Goal: Check status: Check status

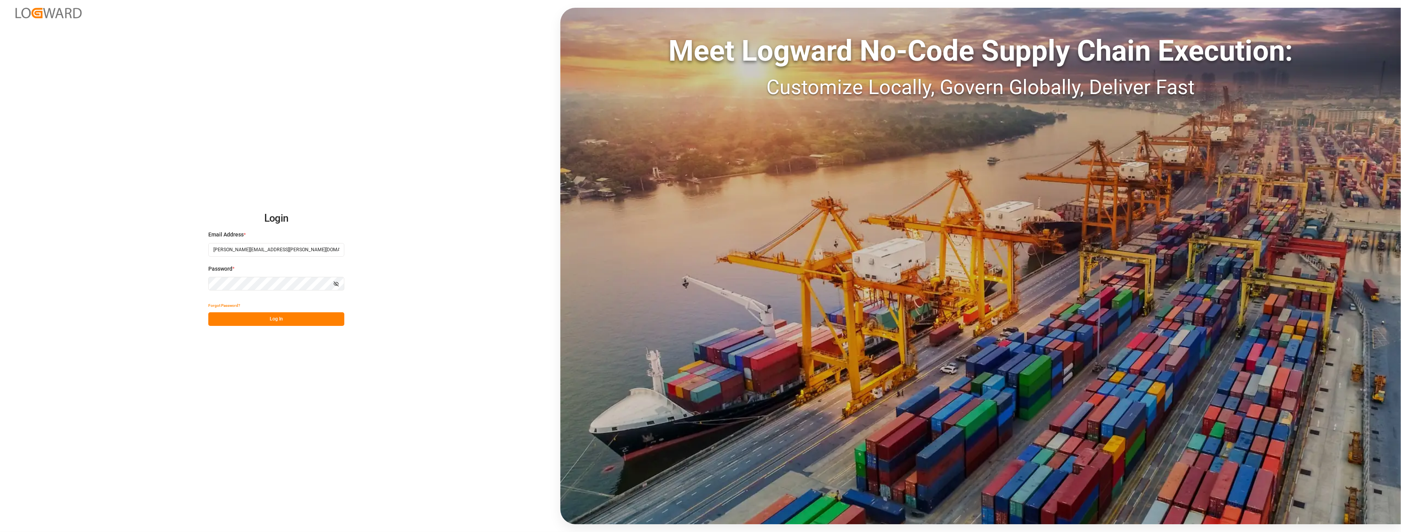
click at [279, 317] on button "Log In" at bounding box center [276, 319] width 136 height 14
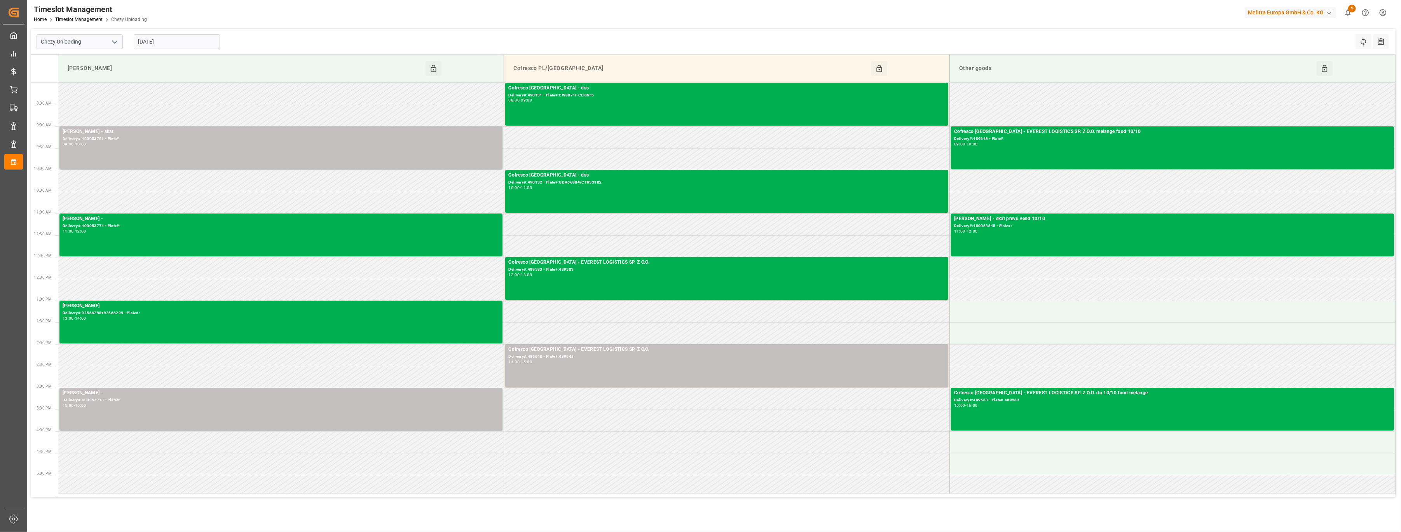
click at [112, 42] on icon "open menu" at bounding box center [114, 41] width 9 height 9
click at [102, 57] on div "Chezy Loading" at bounding box center [79, 58] width 85 height 17
type input "Chezy Loading"
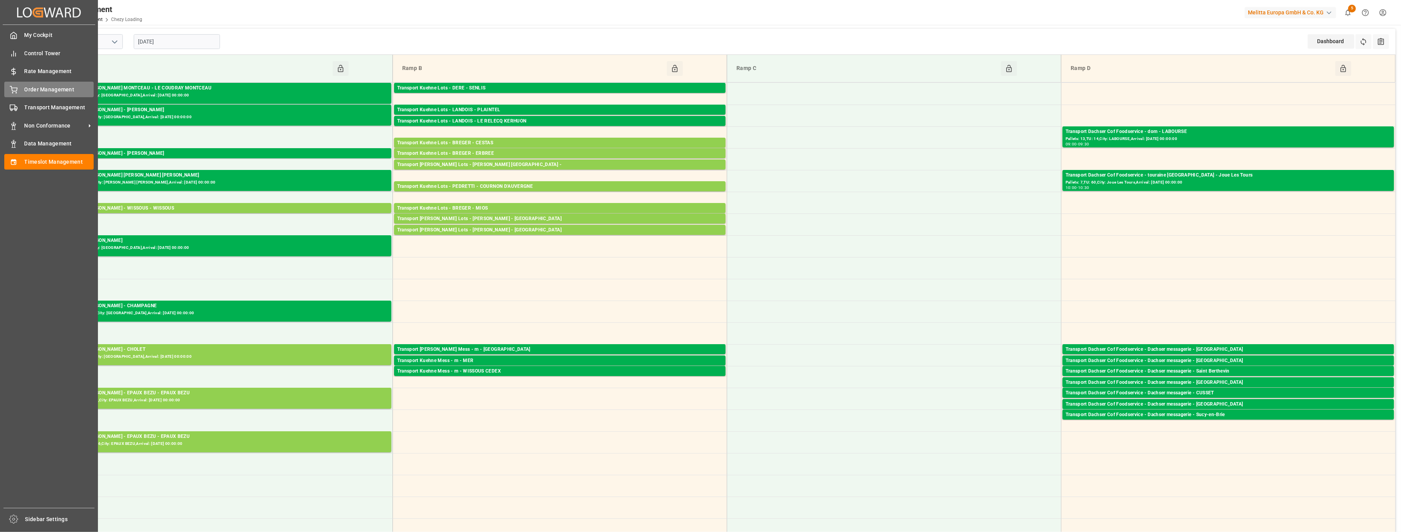
click at [24, 93] on div "Order Management Order Management" at bounding box center [48, 89] width 89 height 15
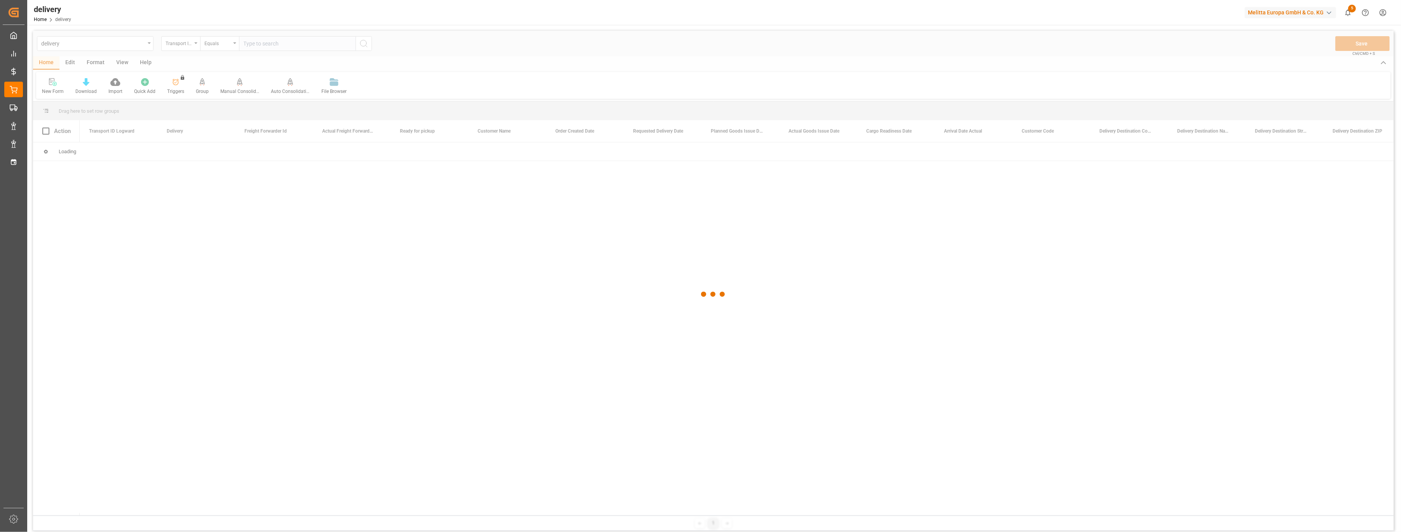
click at [197, 45] on div at bounding box center [713, 294] width 1360 height 527
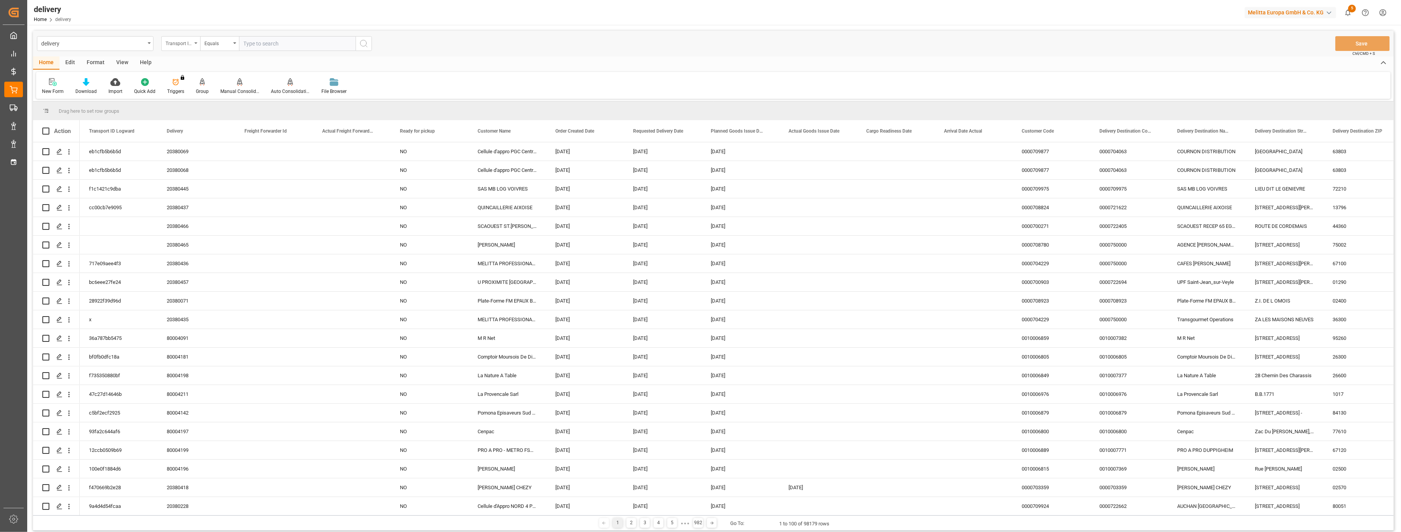
click at [192, 44] on div "Transport ID Logward" at bounding box center [180, 43] width 39 height 15
click at [177, 96] on div "Delivery" at bounding box center [220, 95] width 116 height 16
click at [276, 42] on input "text" at bounding box center [297, 43] width 117 height 15
paste input "92565916"
type input "92565916"
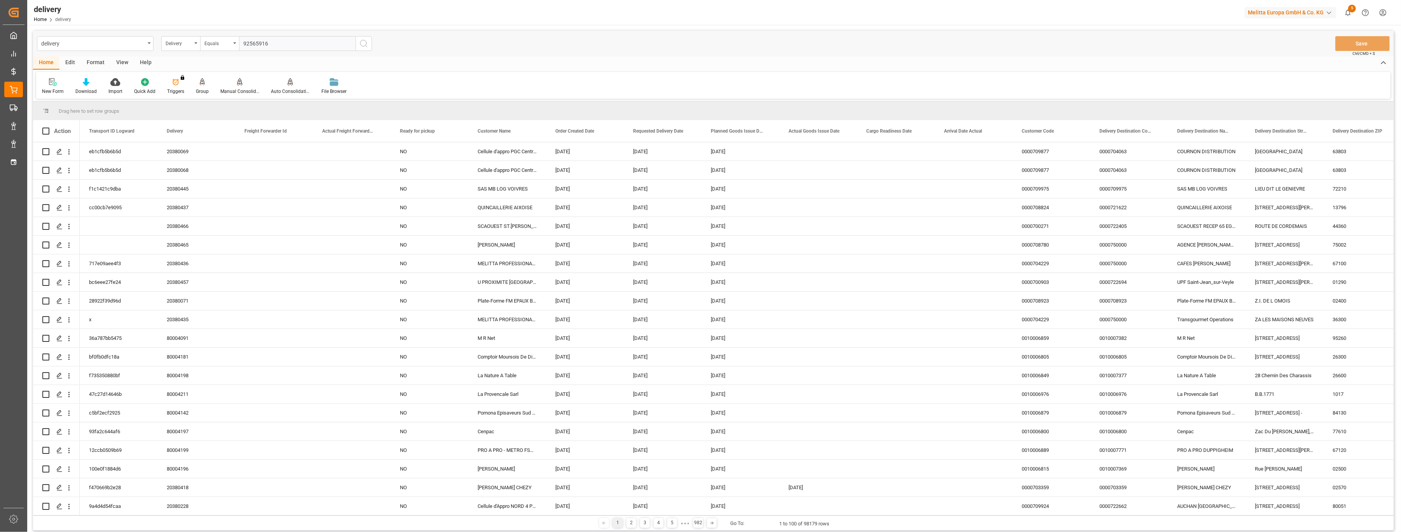
click at [366, 48] on icon "search button" at bounding box center [363, 43] width 9 height 9
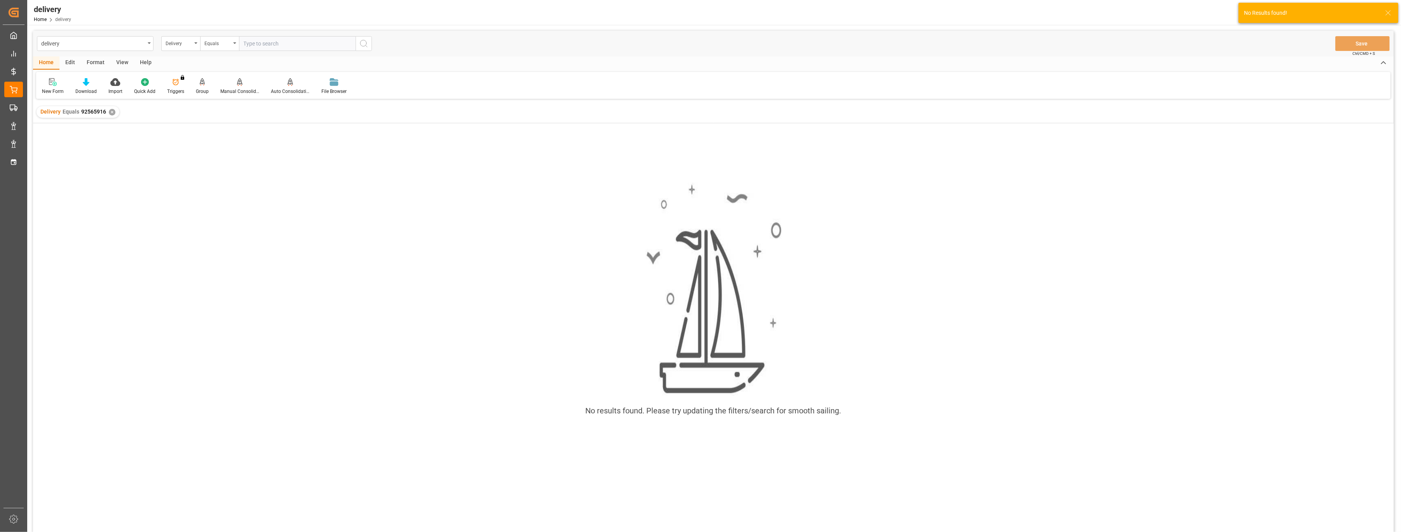
drag, startPoint x: 304, startPoint y: 51, endPoint x: 299, endPoint y: 49, distance: 5.1
click at [300, 49] on div "delivery Delivery Equals Save Ctrl/CMD + S" at bounding box center [713, 44] width 1360 height 26
click at [276, 42] on input "text" at bounding box center [297, 43] width 117 height 15
paste input "92565916"
type input "92565916"
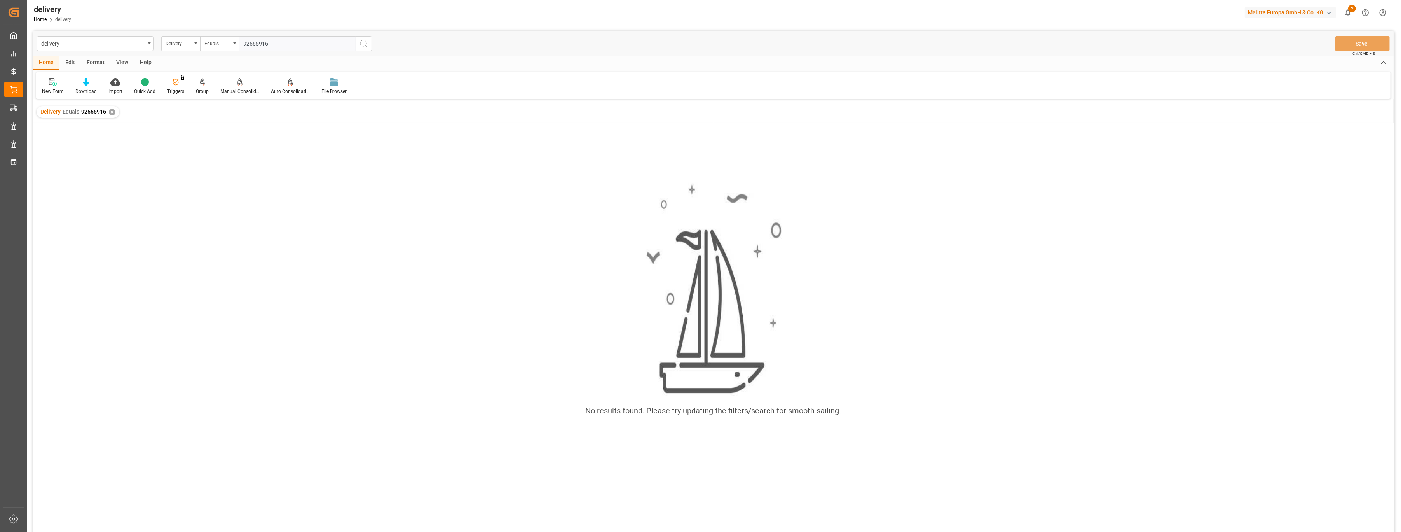
click at [364, 43] on icon "search button" at bounding box center [363, 43] width 9 height 9
click at [110, 113] on div "✕" at bounding box center [112, 112] width 7 height 7
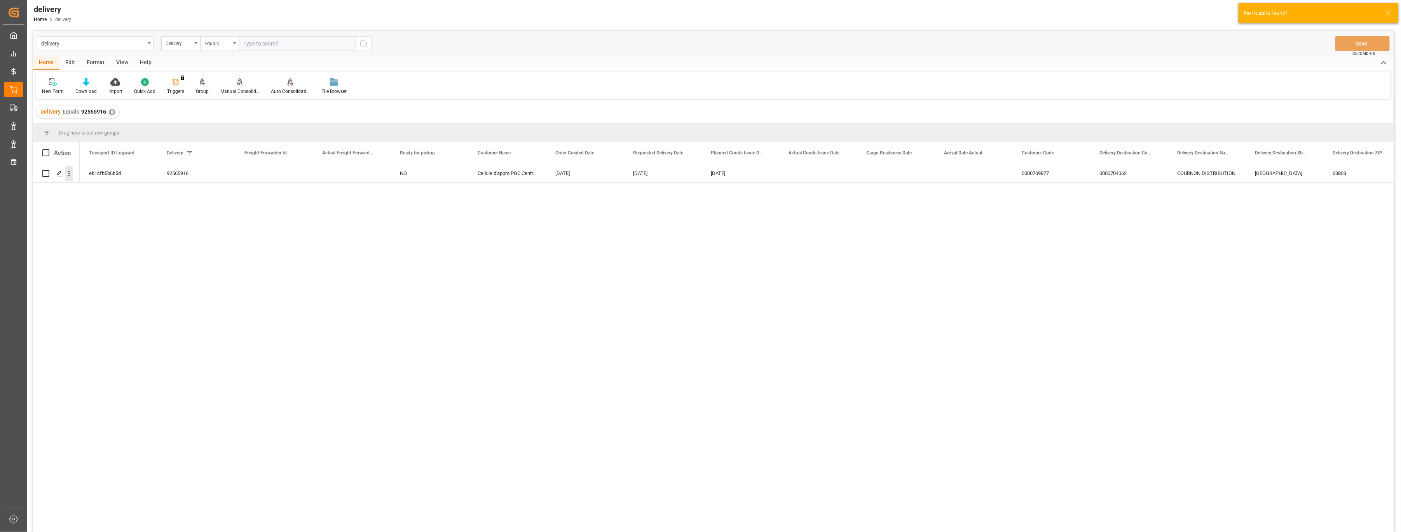
drag, startPoint x: 110, startPoint y: 113, endPoint x: 71, endPoint y: 174, distance: 73.1
click at [71, 174] on icon "open menu" at bounding box center [69, 173] width 8 height 8
click at [96, 187] on span "Open in new tab" at bounding box center [120, 190] width 71 height 8
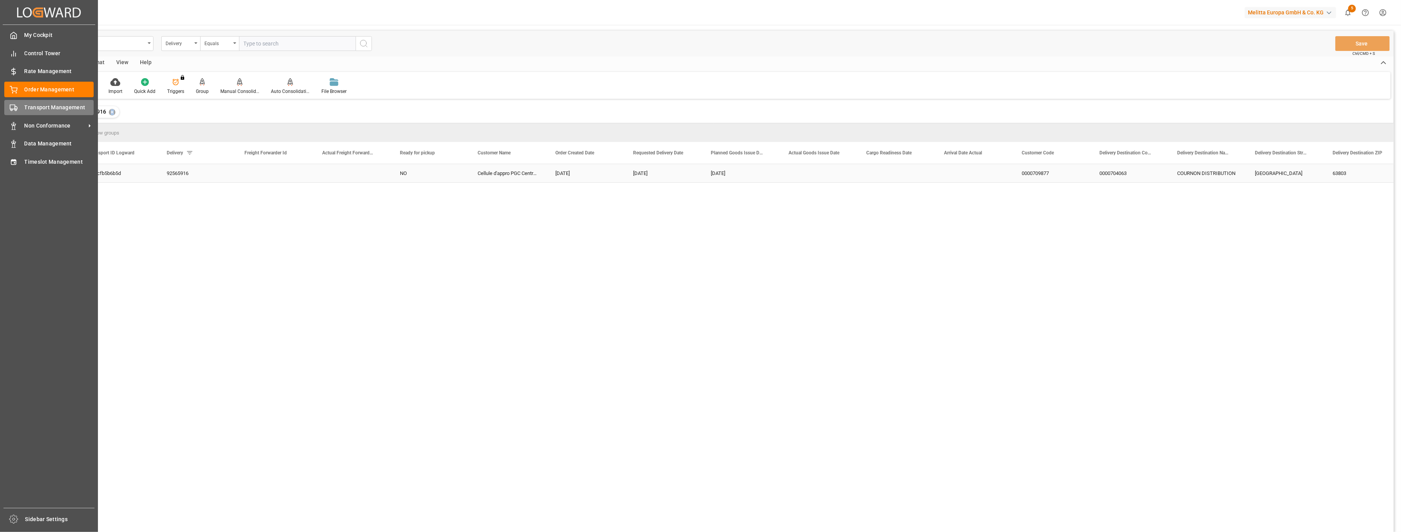
click at [14, 106] on icon at bounding box center [14, 108] width 8 height 8
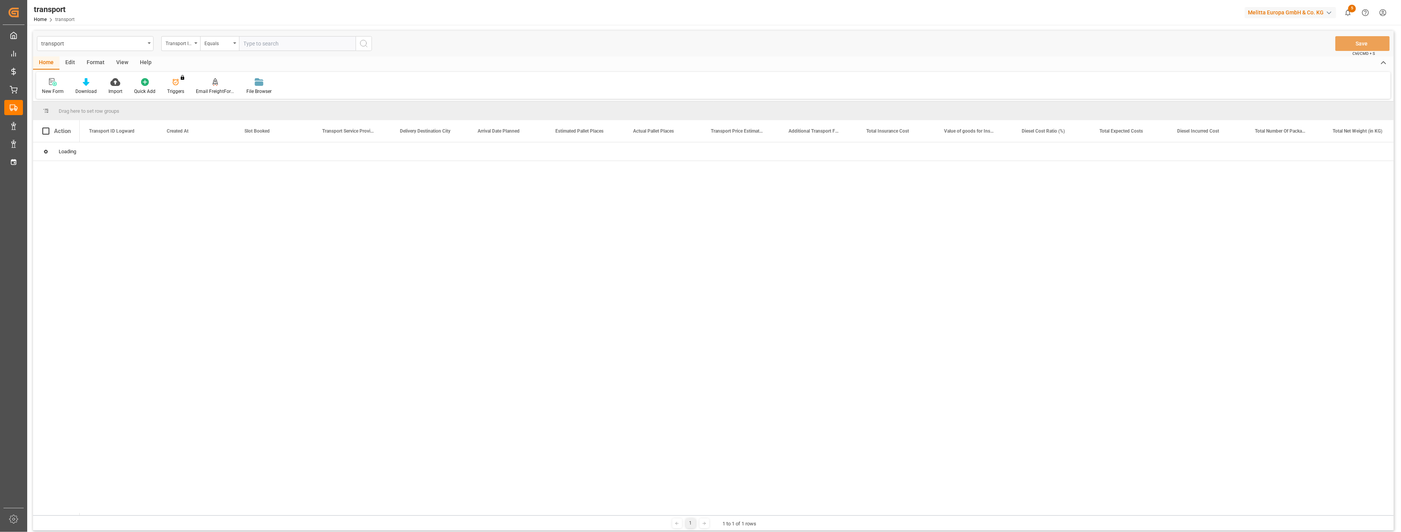
click at [266, 44] on input "text" at bounding box center [297, 43] width 117 height 15
paste input "eb1cfb5b6b5d"
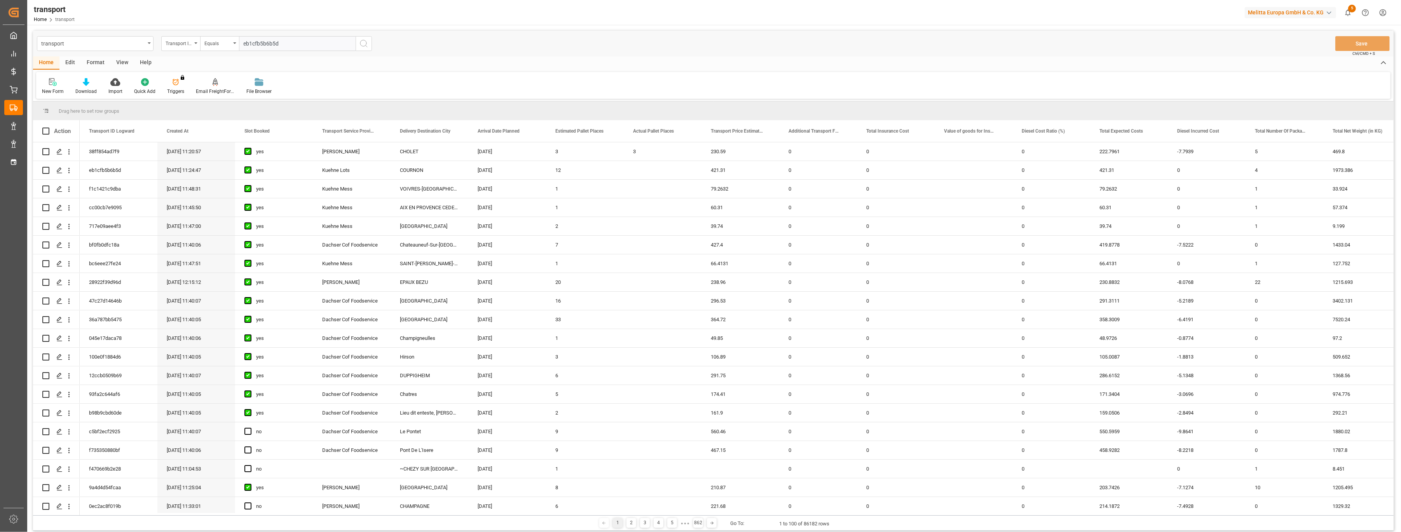
type input "eb1cfb5b6b5d"
click at [362, 44] on icon "search button" at bounding box center [363, 43] width 9 height 9
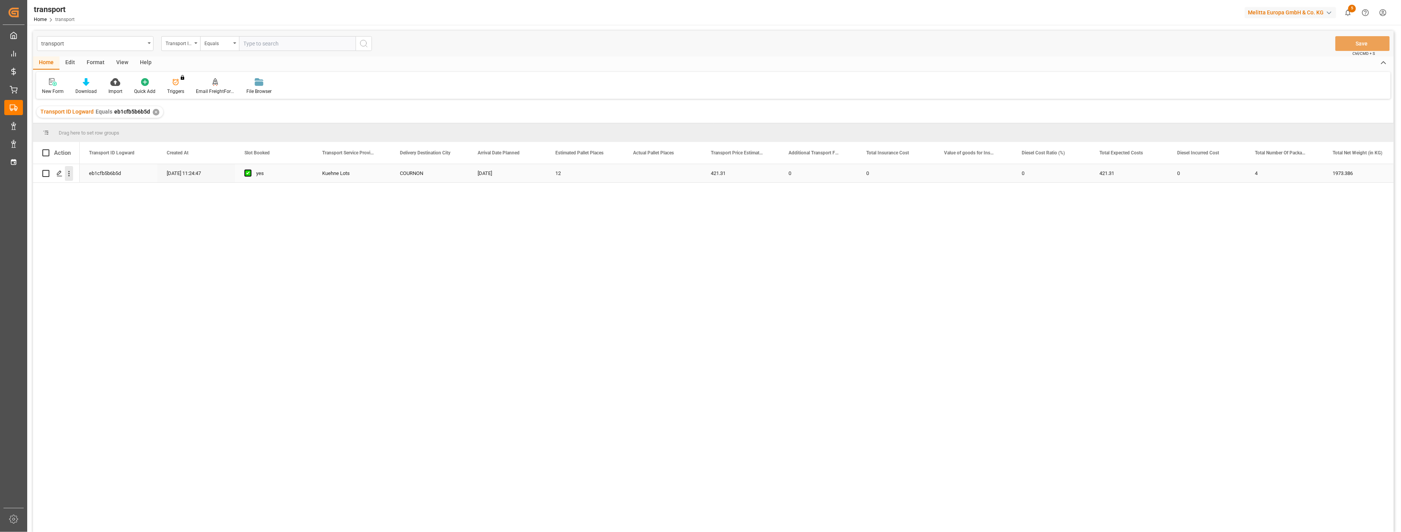
click at [71, 172] on icon "open menu" at bounding box center [69, 173] width 8 height 8
click at [95, 192] on span "Open in new tab" at bounding box center [120, 190] width 71 height 8
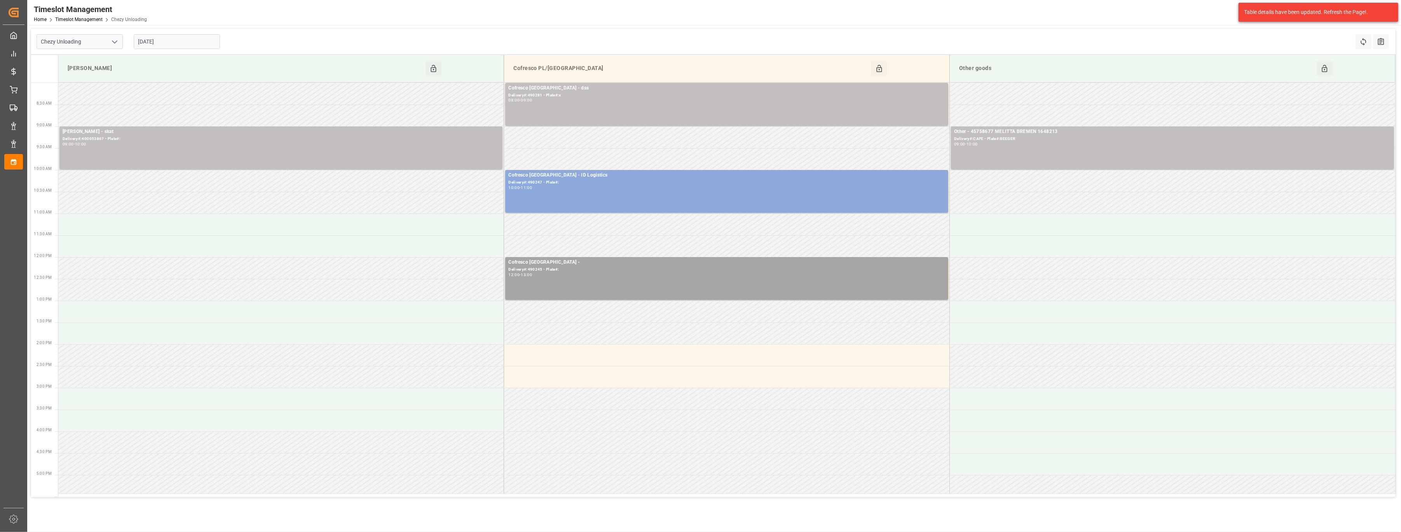
click at [114, 38] on icon "open menu" at bounding box center [114, 41] width 9 height 9
click at [97, 56] on div "Chezy Loading" at bounding box center [79, 58] width 85 height 17
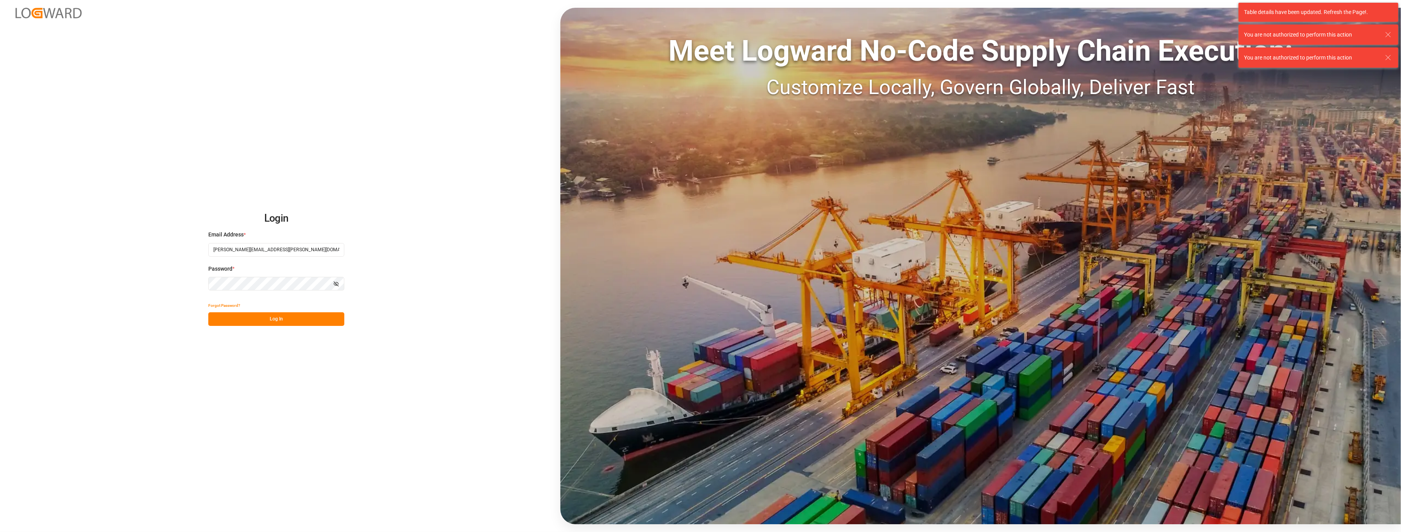
click at [265, 321] on button "Log In" at bounding box center [276, 319] width 136 height 14
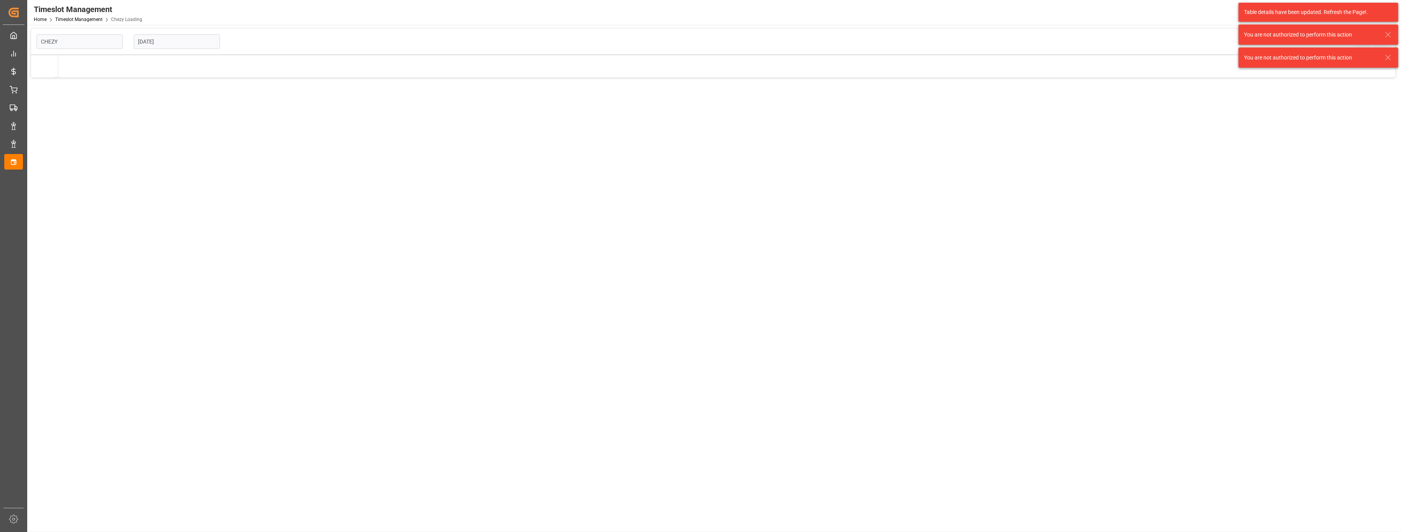
type input "Chezy Loading"
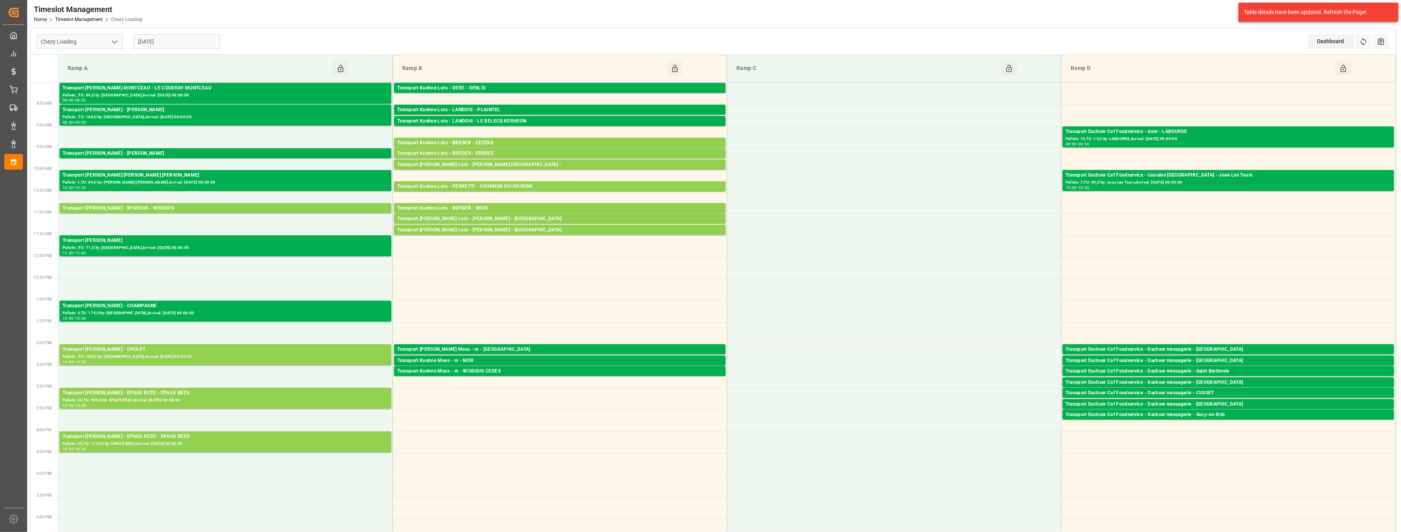
click at [183, 42] on input "[DATE]" at bounding box center [177, 41] width 86 height 15
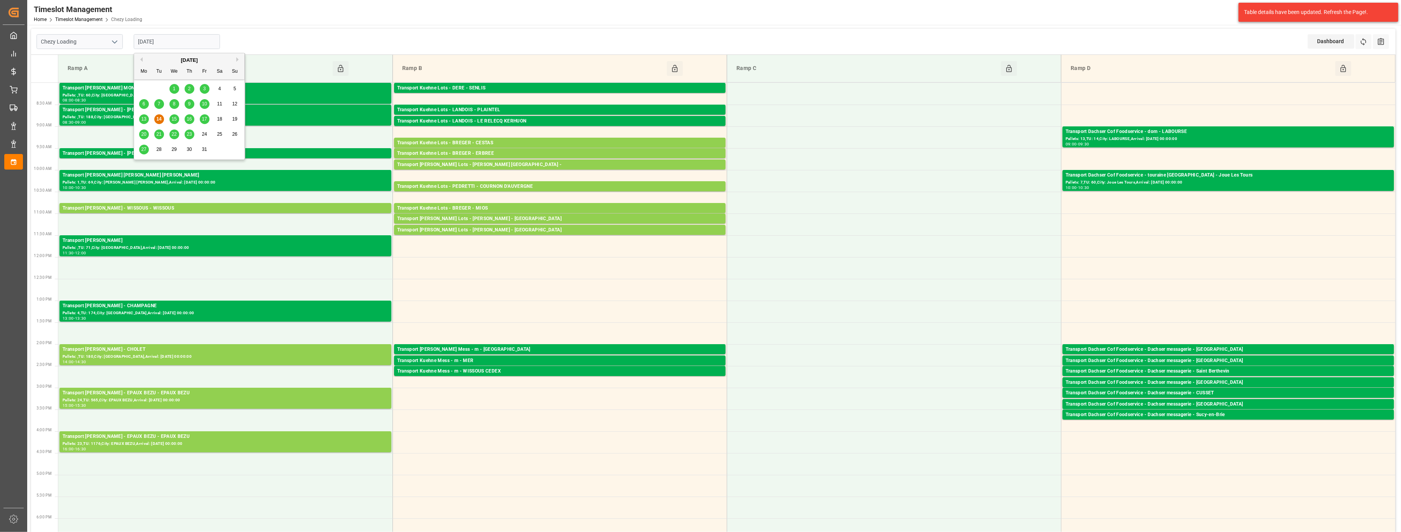
click at [235, 33] on div "Chezy Loading 14-10-2025 Dashboard View Dashboard Refresh Time Slots All Audits" at bounding box center [713, 42] width 1364 height 26
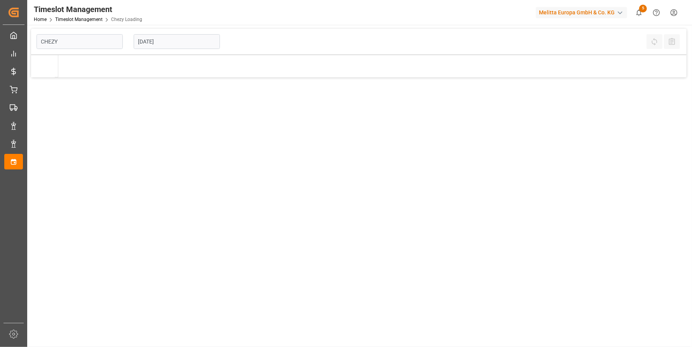
type input "Chezy Loading"
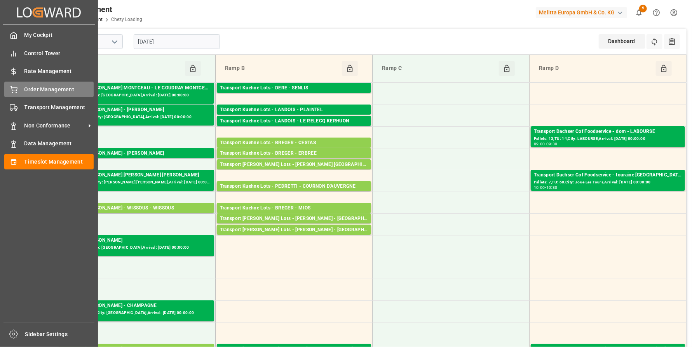
click at [37, 92] on span "Order Management" at bounding box center [59, 89] width 70 height 8
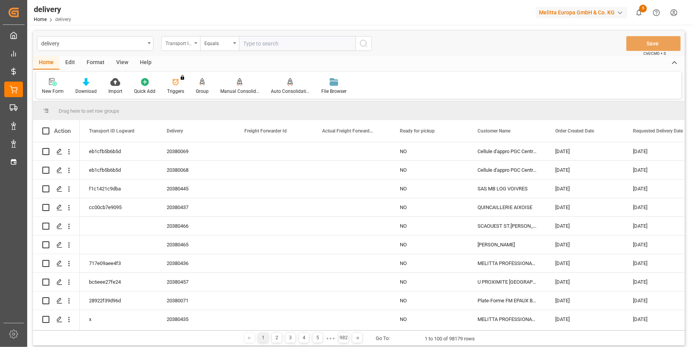
click at [195, 44] on div "Transport ID Logward" at bounding box center [180, 43] width 39 height 15
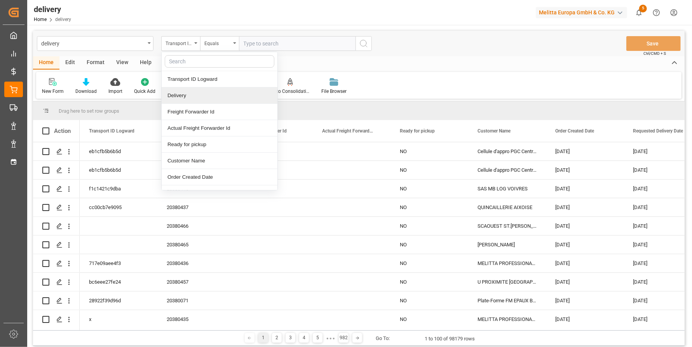
click at [182, 97] on div "Delivery" at bounding box center [220, 95] width 116 height 16
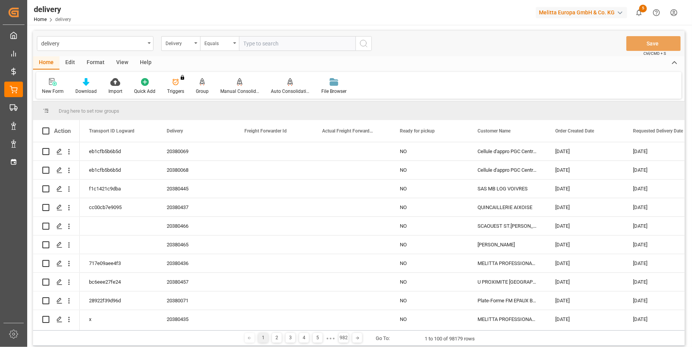
click at [264, 45] on input "text" at bounding box center [297, 43] width 117 height 15
paste input "20380068"
type input "20380068"
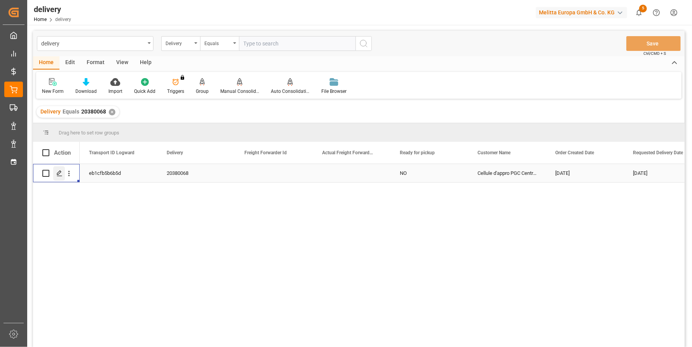
click at [57, 172] on icon "Press SPACE to select this row." at bounding box center [59, 173] width 6 height 6
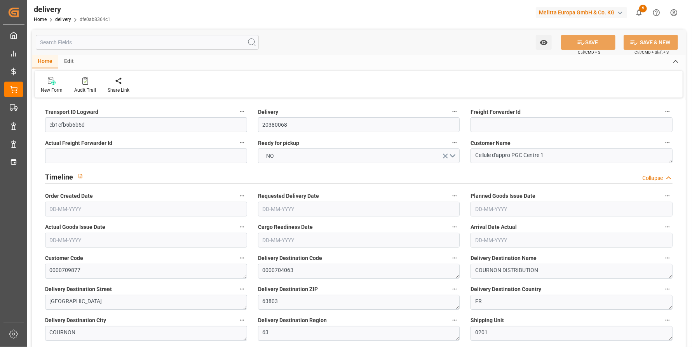
type input "[DATE]"
type input "15-10-2025"
type input "[DATE]"
type input "08-10-2025 11:00"
click at [87, 87] on div "Audit Trail" at bounding box center [85, 90] width 22 height 7
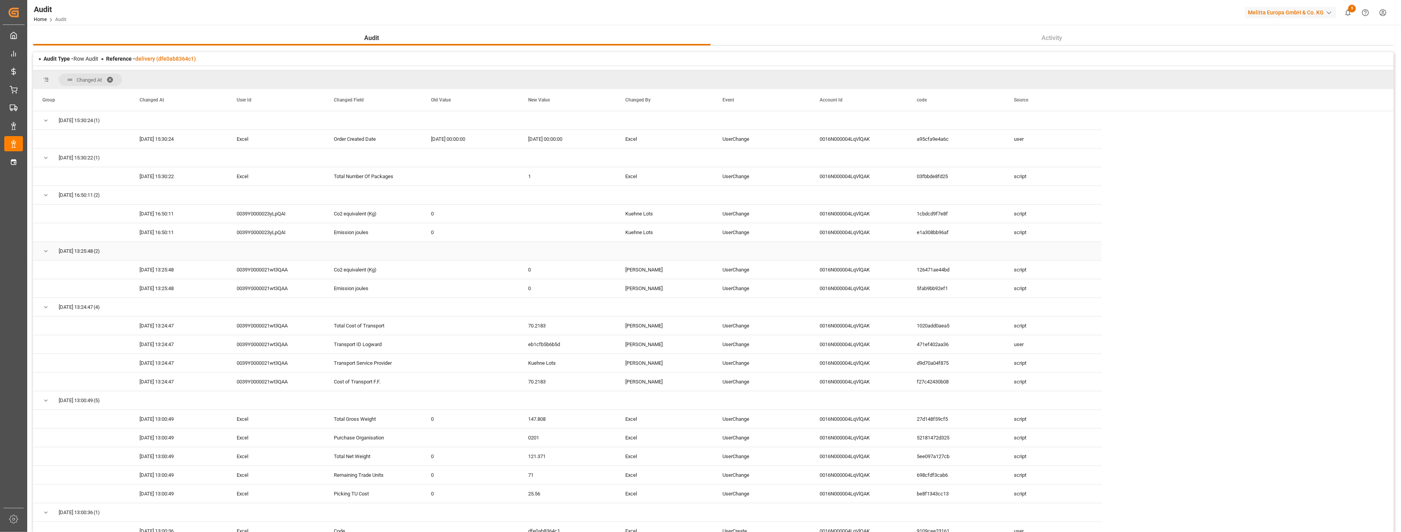
scroll to position [2, 0]
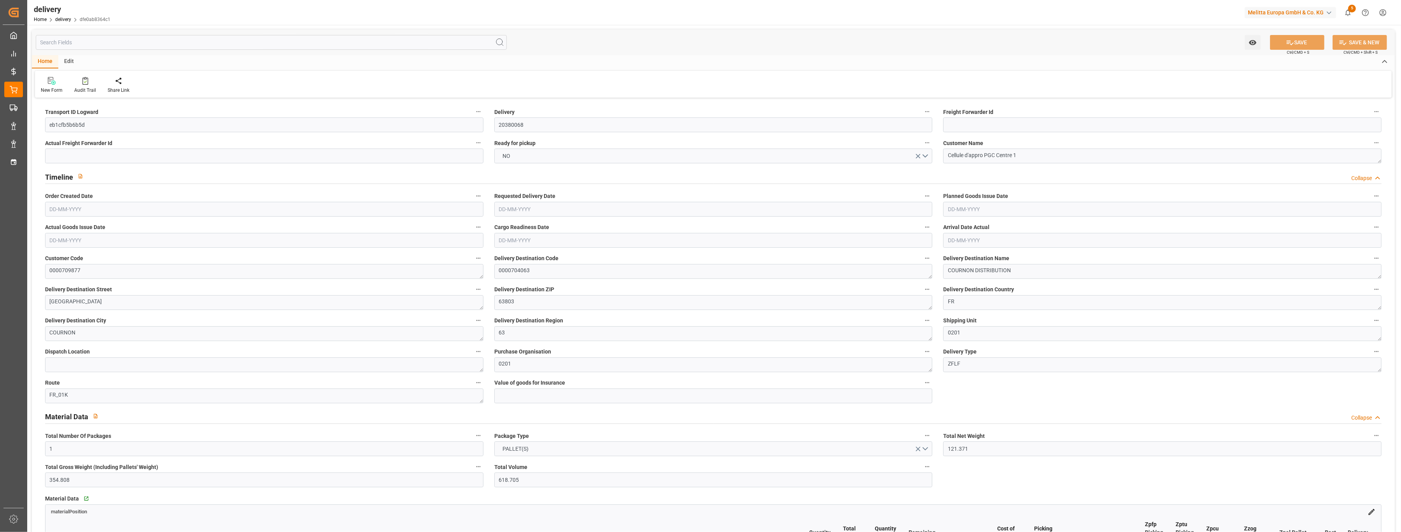
type input "[DATE]"
type input "15-10-2025"
type input "[DATE]"
type input "08-10-2025 11:00"
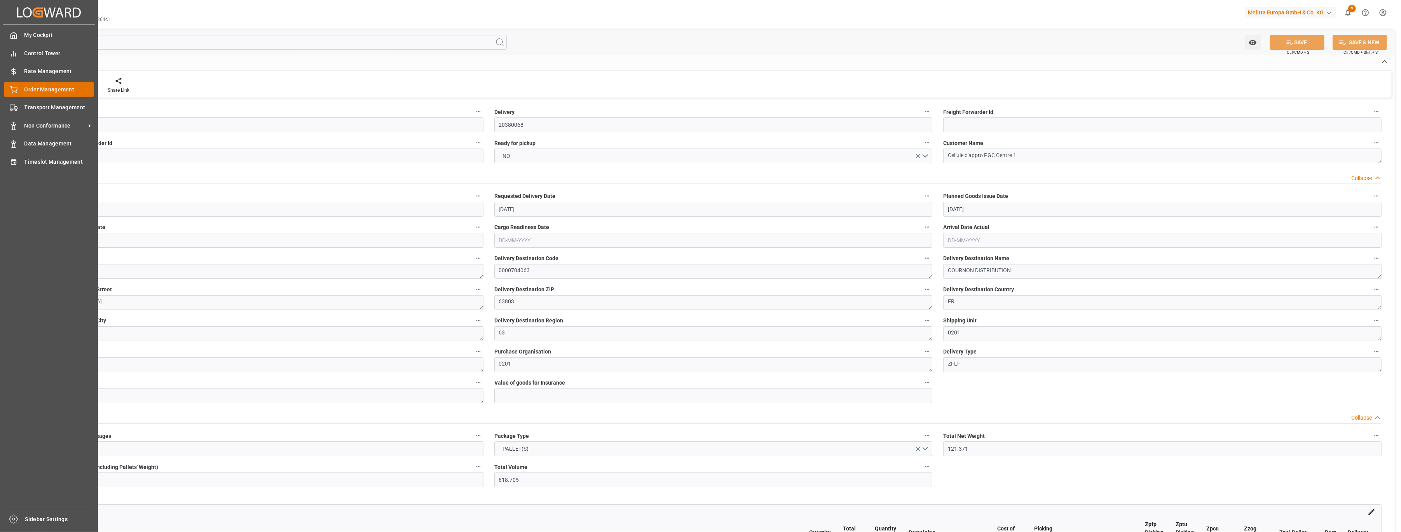
click at [23, 85] on div "Order Management Order Management" at bounding box center [48, 89] width 89 height 15
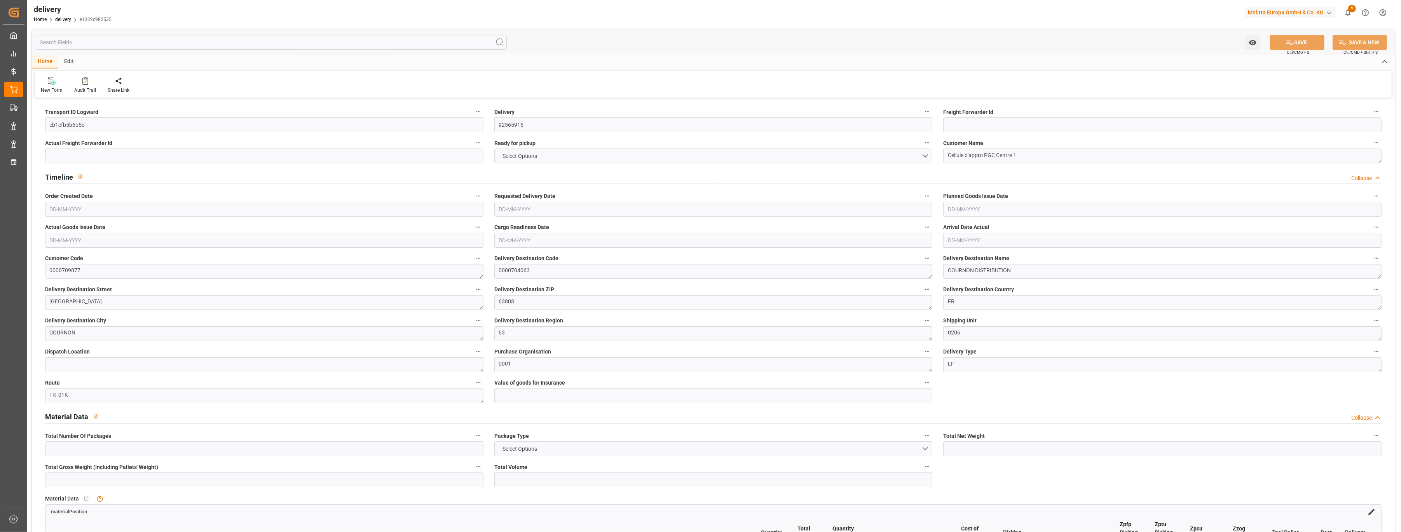
type input "409.272"
type input "635"
type input "3170.4"
type input "0"
type input "5"
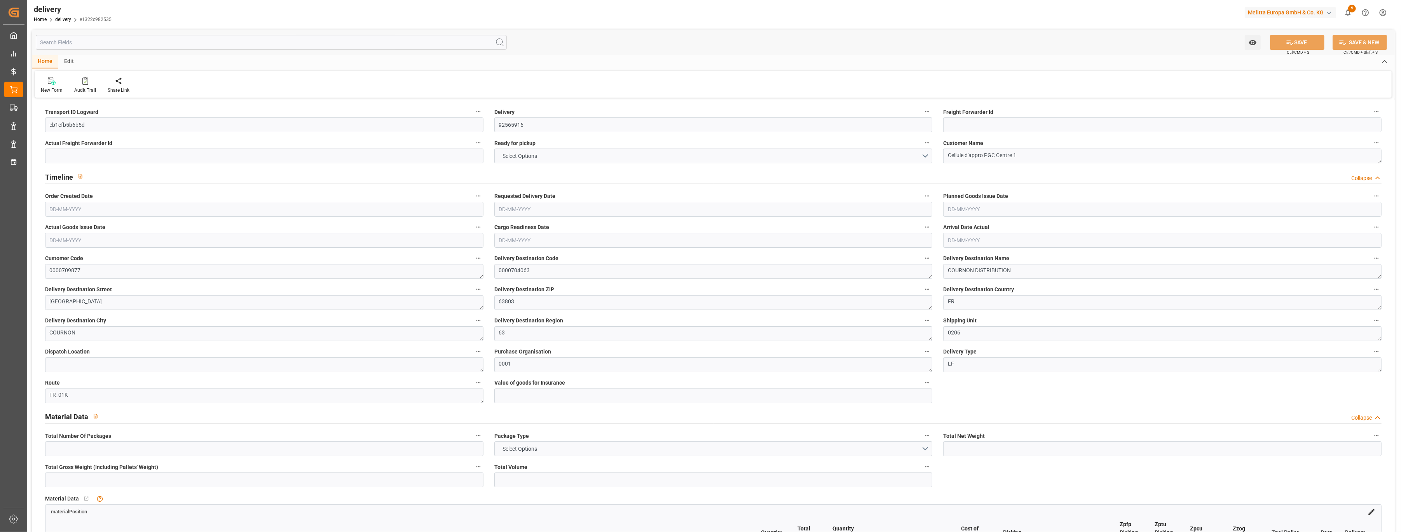
type input "5"
type input "3"
type input "0"
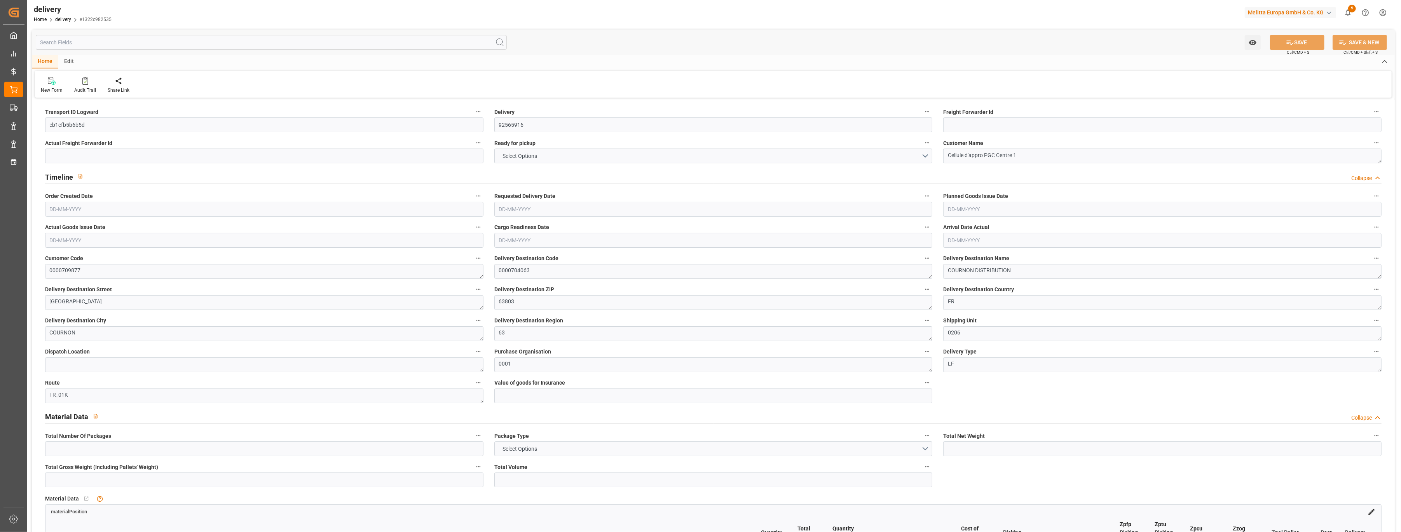
type input "105.3275"
type input "12.25"
type input "0"
type input "1.5"
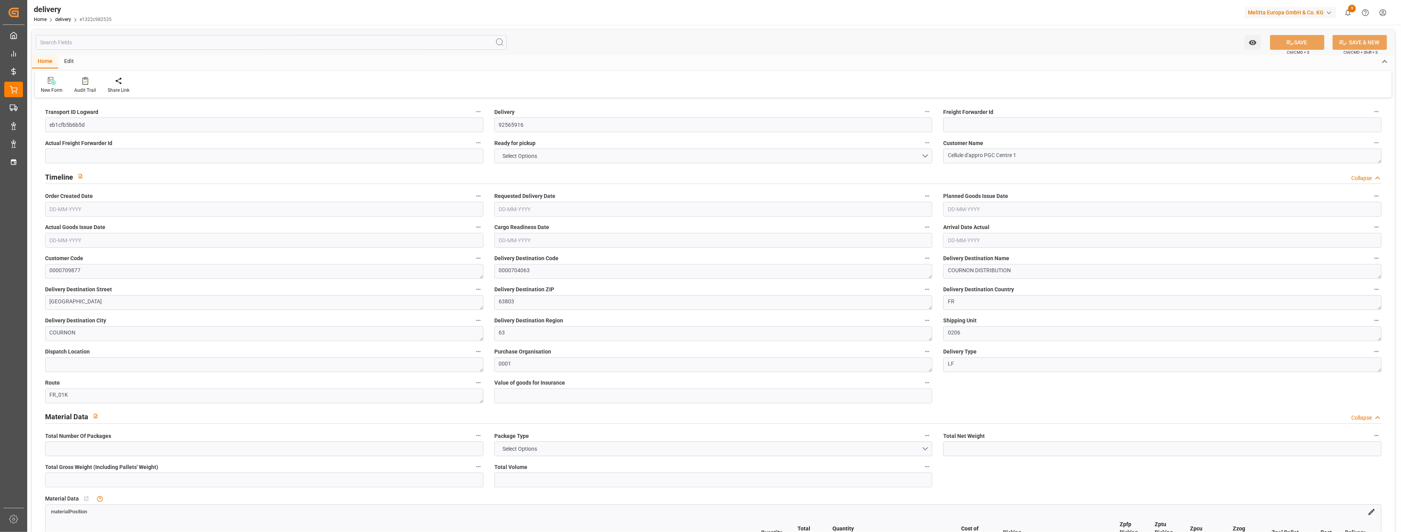
type input "1.3"
type input "0"
type input "7.5"
type input "498.24"
type input "101"
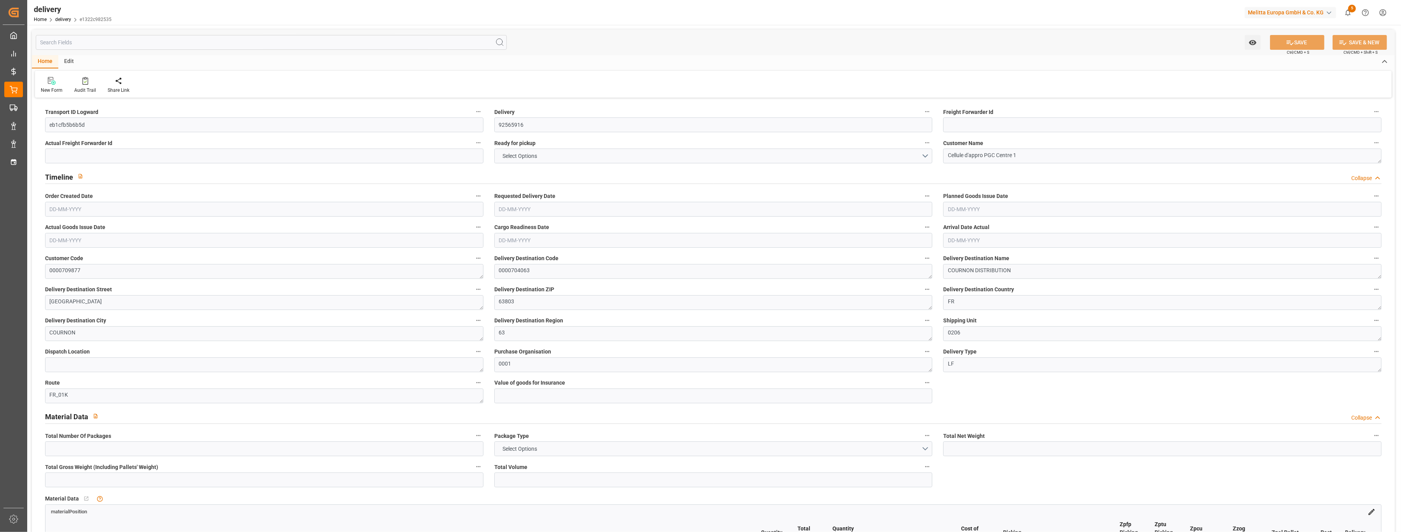
type input "0"
type input "[DATE]"
type input "08-10-2025 11:00"
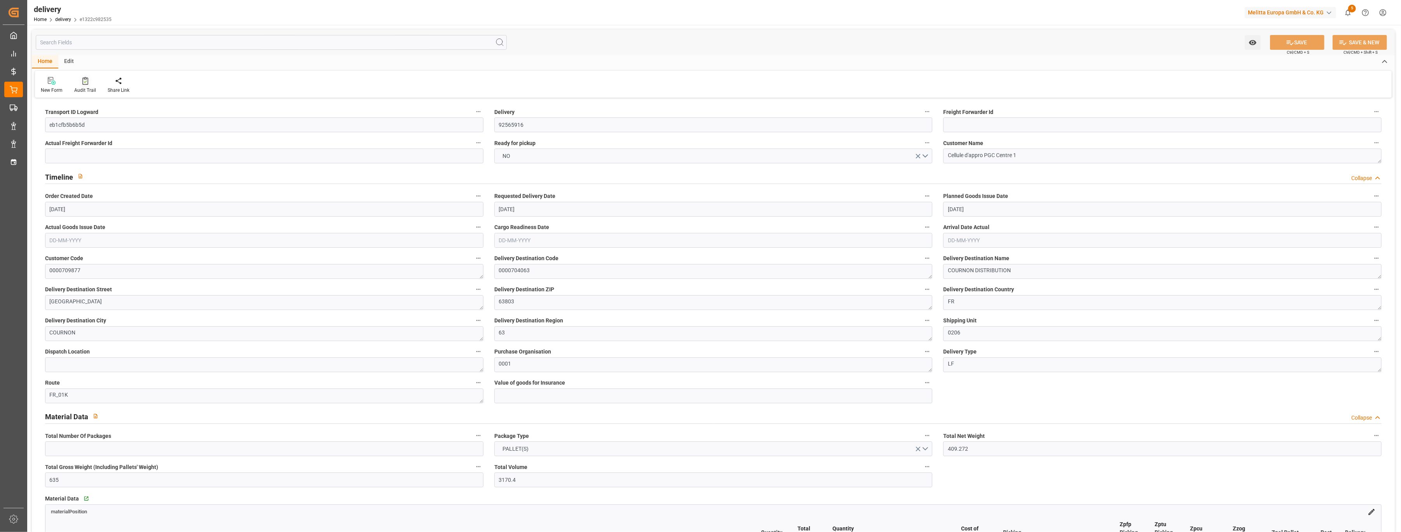
click at [85, 82] on icon at bounding box center [85, 81] width 6 height 8
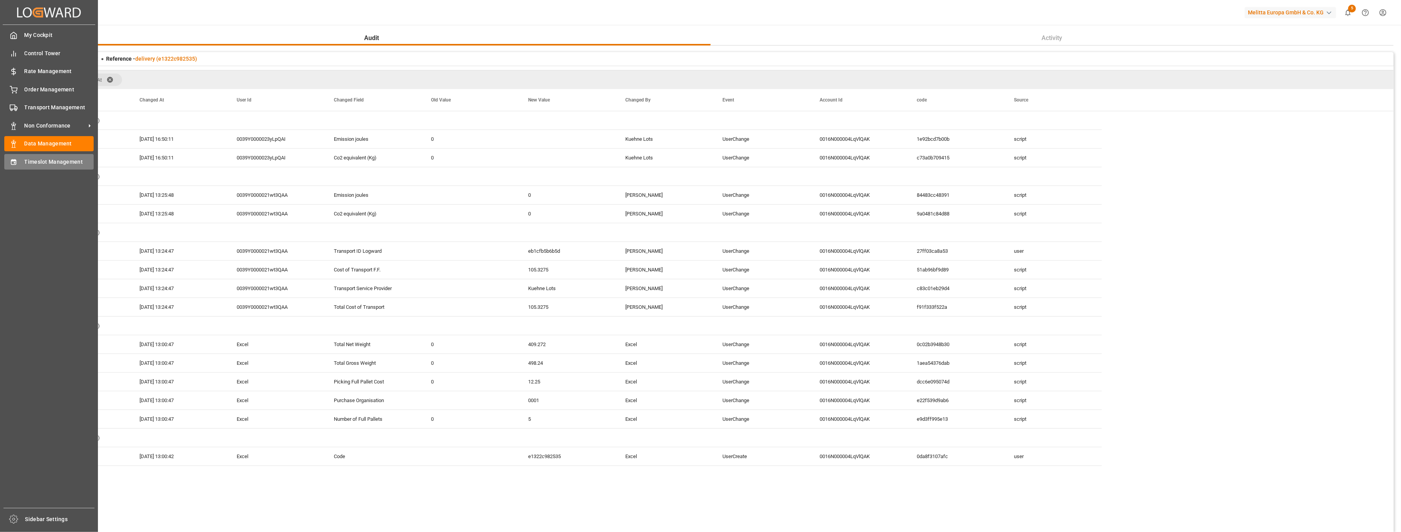
click at [23, 157] on div "Timeslot Management Timeslot Management" at bounding box center [48, 161] width 89 height 15
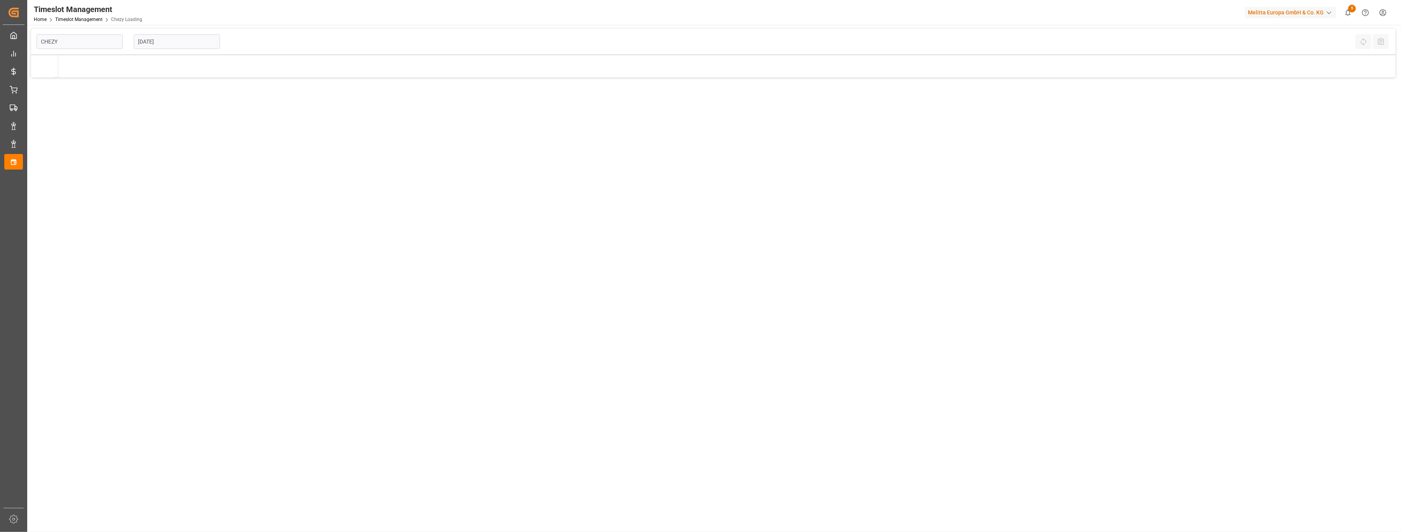
type input "Chezy Loading"
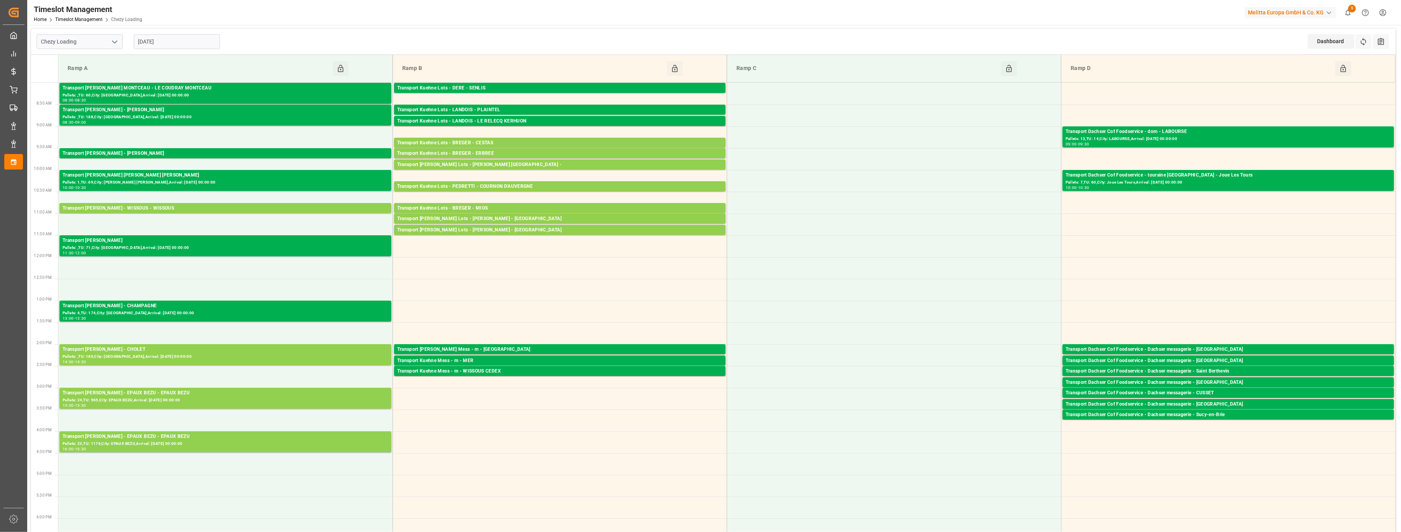
click at [206, 45] on input "[DATE]" at bounding box center [177, 41] width 86 height 15
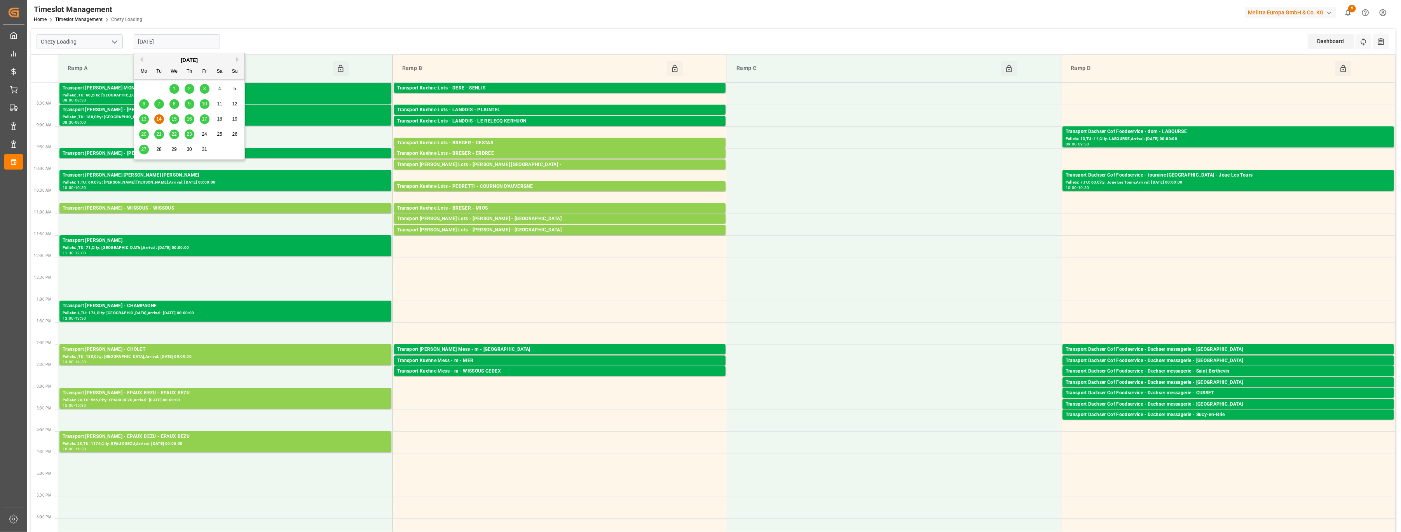
click at [171, 115] on div "15" at bounding box center [174, 119] width 10 height 9
type input "[DATE]"
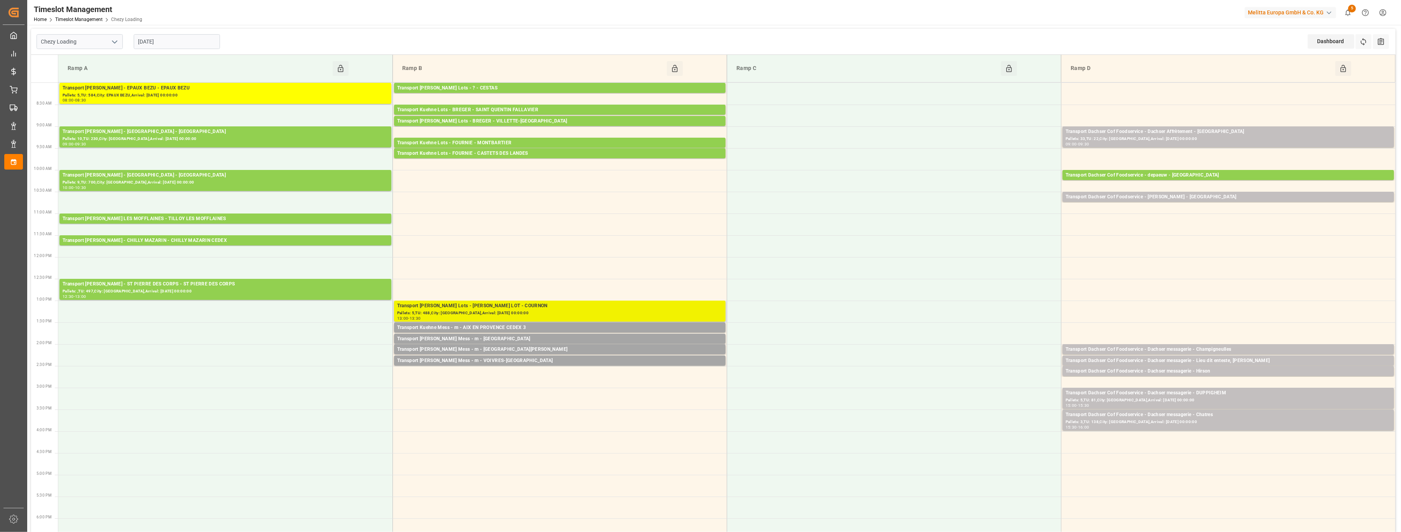
click at [576, 312] on div "Pallets: 5,TU: 488,City: COURNON,Arrival: 2025-10-15 00:00:00" at bounding box center [559, 313] width 325 height 7
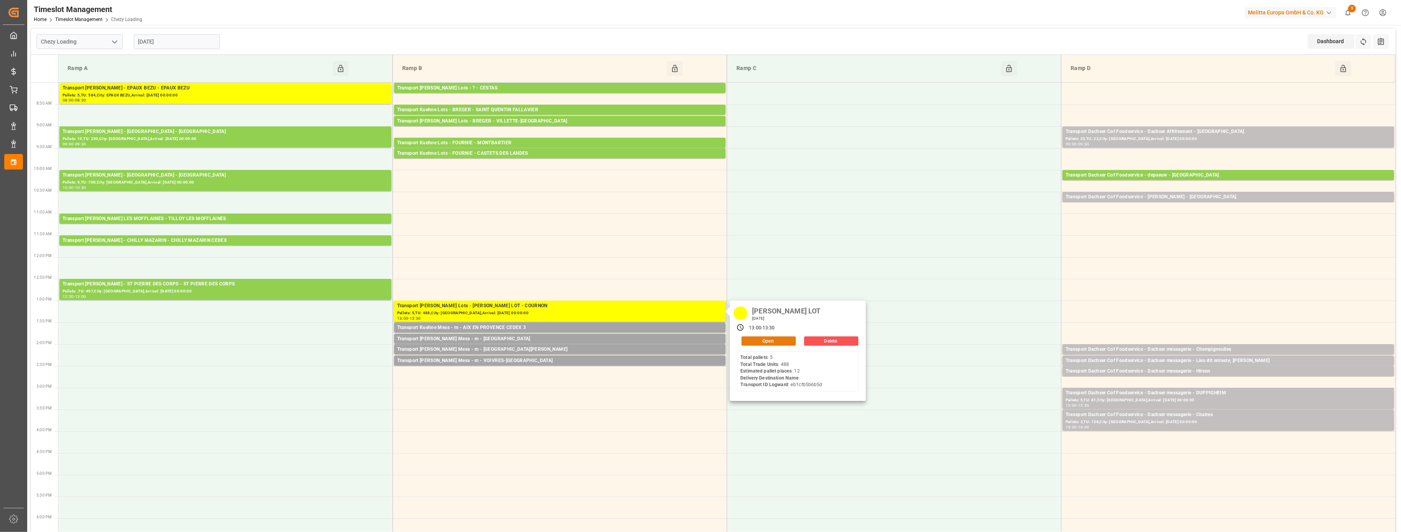
click at [780, 342] on button "Open" at bounding box center [768, 340] width 54 height 9
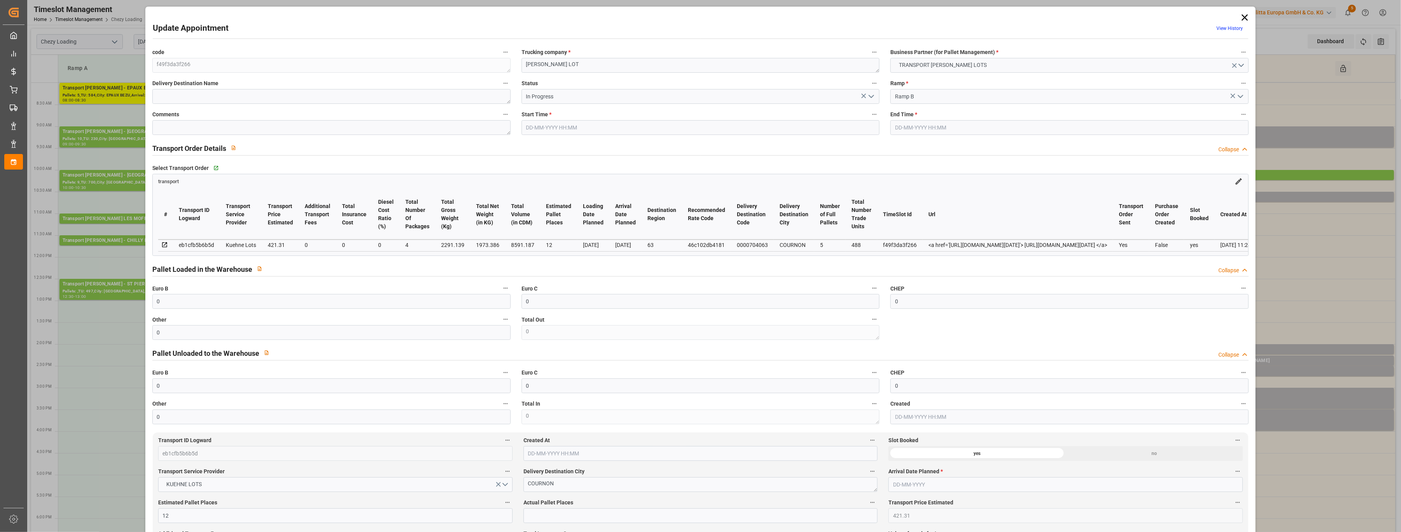
type input "15-10-2025 13:00"
type input "15-10-2025 13:30"
type input "14-10-2025 13:33"
type input "08-10-2025 11:24"
type input "15-10-2025"
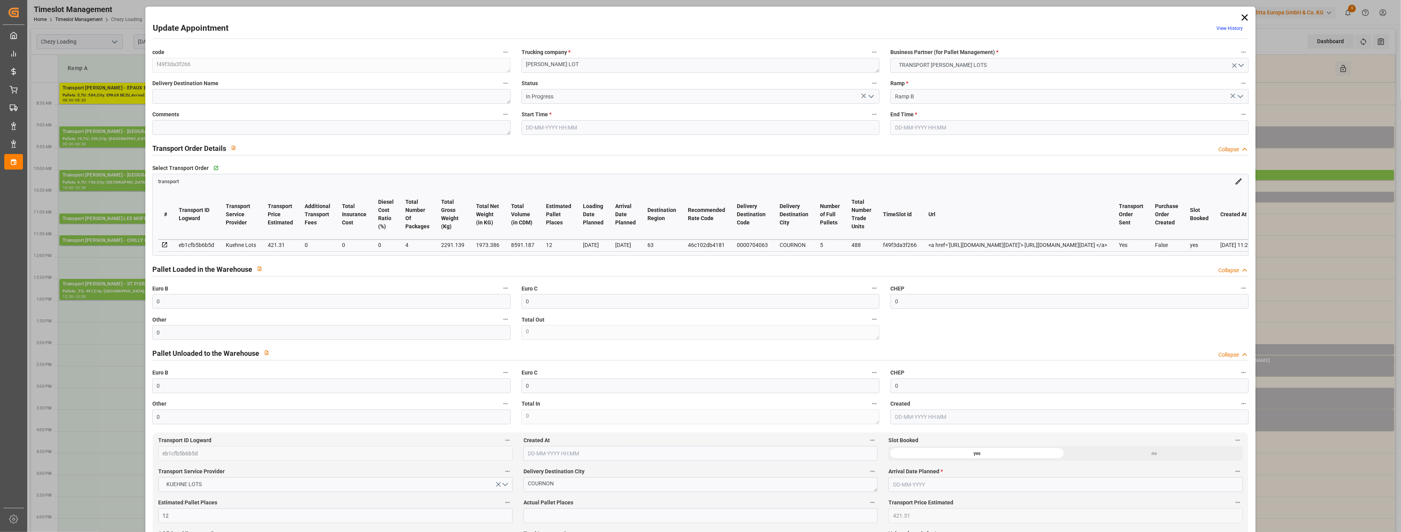
type input "[DATE]"
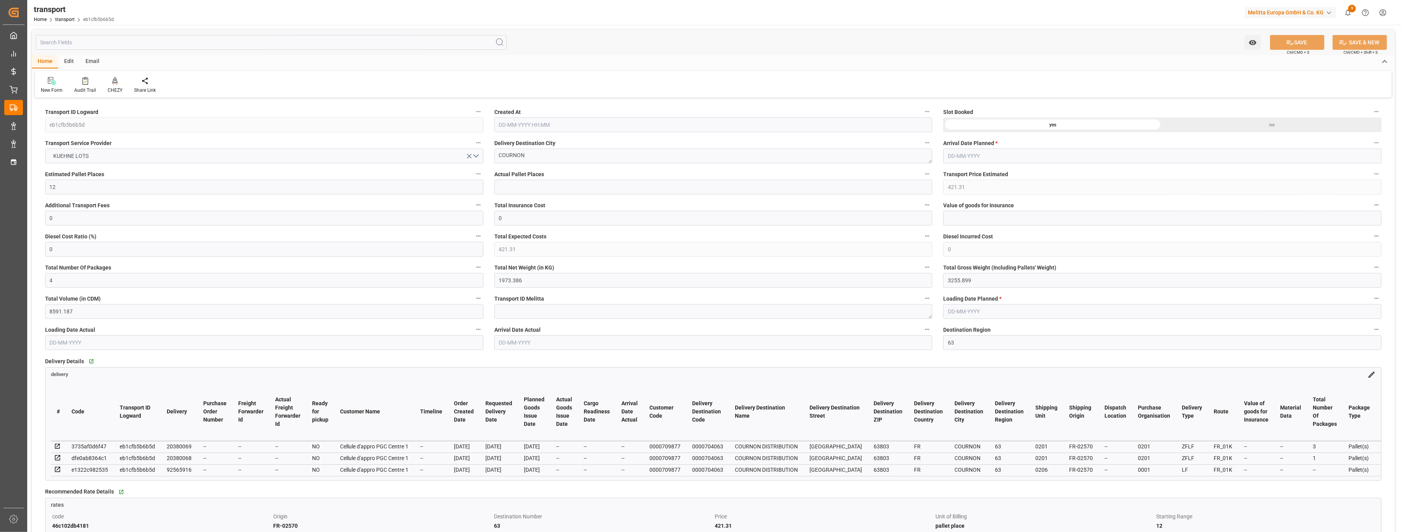
type input "[DATE] 11:24"
type input "[DATE]"
click at [88, 85] on div "Audit Trail" at bounding box center [84, 85] width 33 height 17
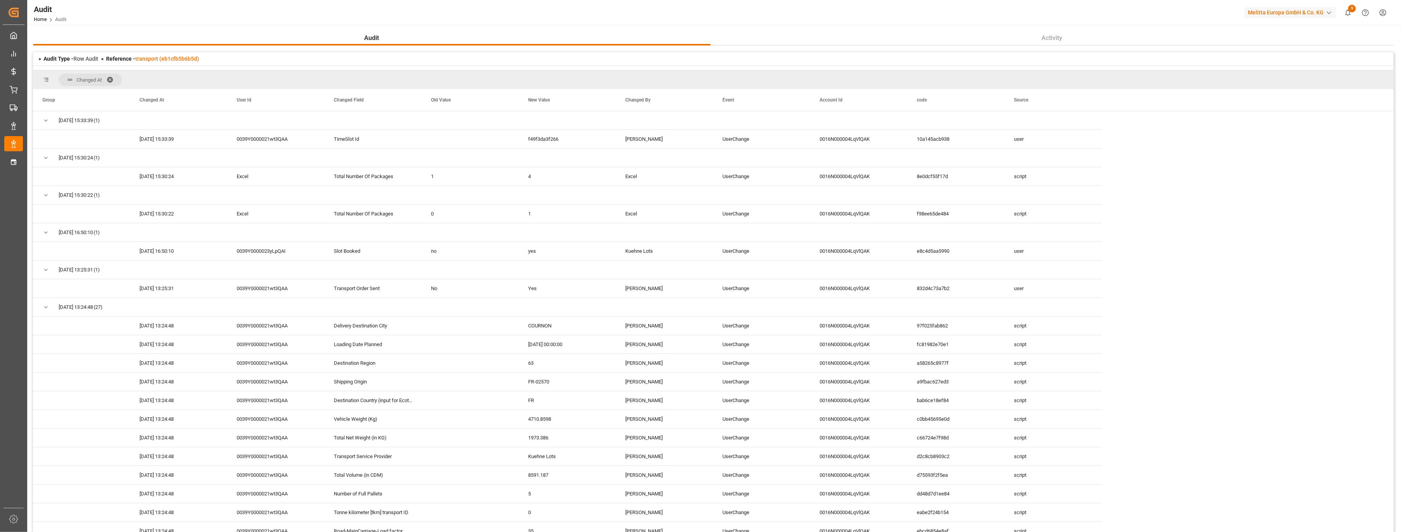
scroll to position [2, 0]
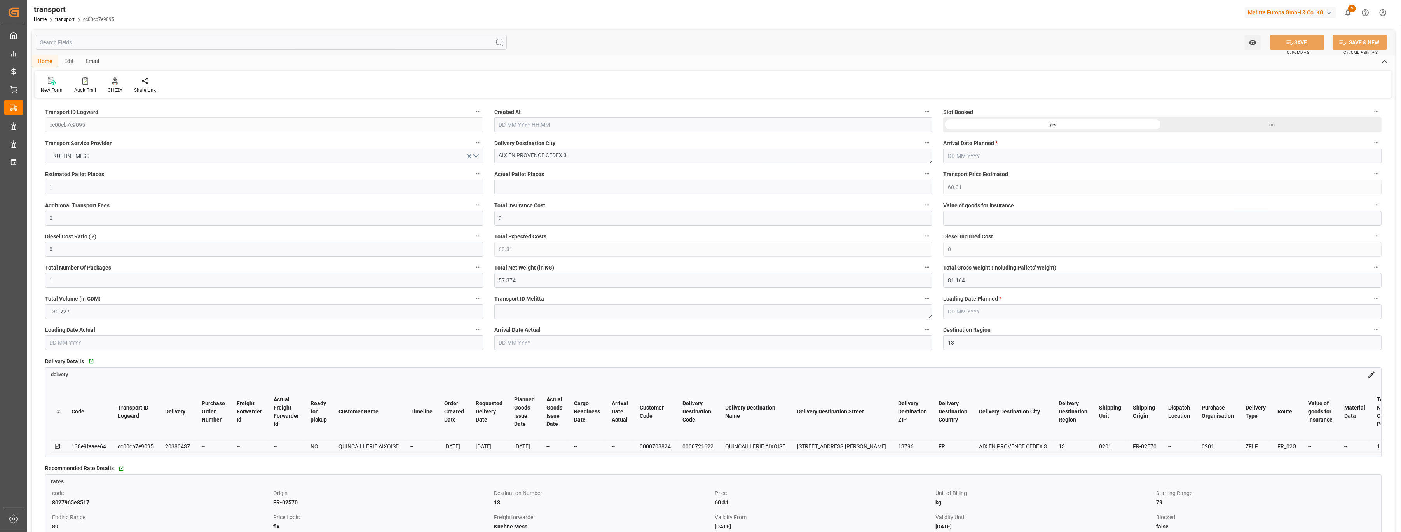
type input "[DATE] 11:45"
type input "[DATE]"
click at [86, 87] on div "Audit Trail" at bounding box center [85, 90] width 22 height 7
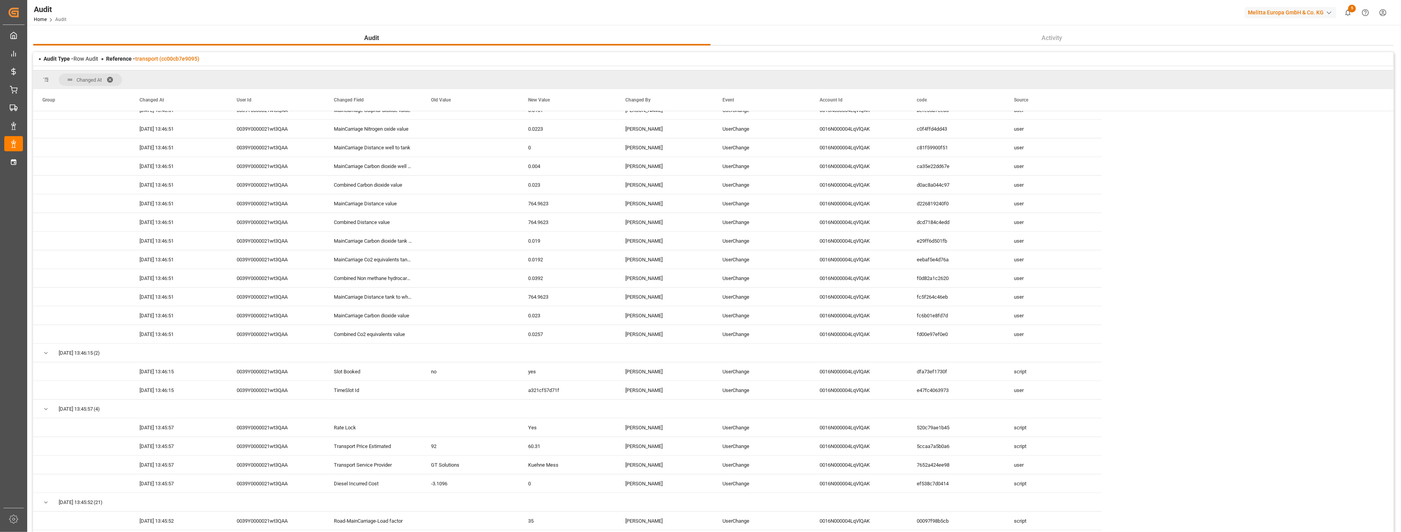
scroll to position [1243, 0]
